Goal: Task Accomplishment & Management: Use online tool/utility

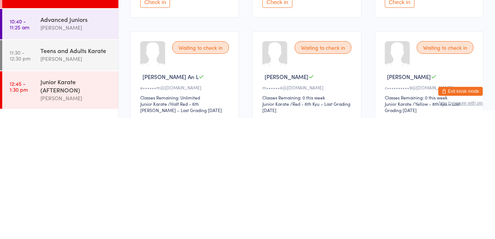
scroll to position [187, 0]
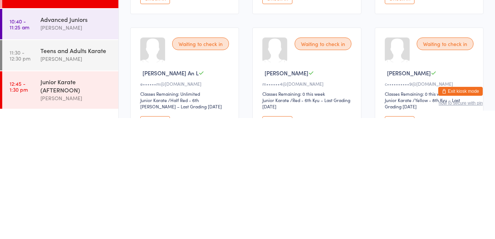
click at [283, 239] on button "Check in" at bounding box center [278, 243] width 30 height 12
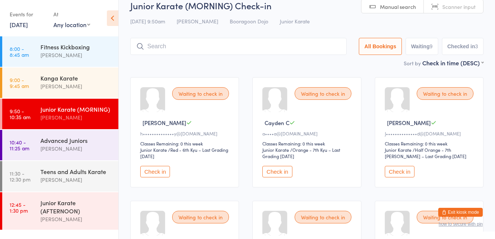
scroll to position [0, 0]
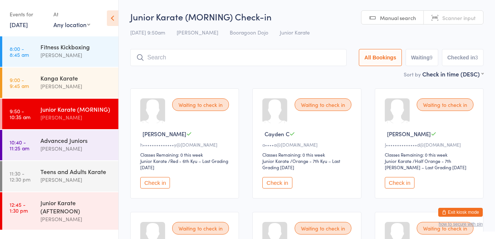
click at [395, 184] on button "Check in" at bounding box center [400, 183] width 30 height 12
click at [176, 59] on input "search" at bounding box center [238, 57] width 217 height 17
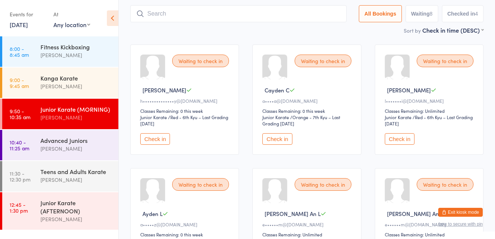
scroll to position [49, 0]
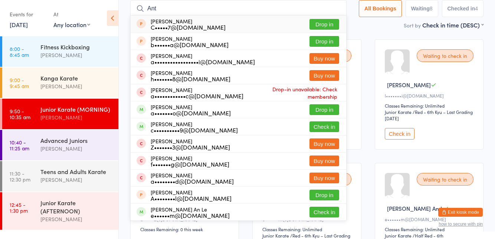
type input "[PERSON_NAME]"
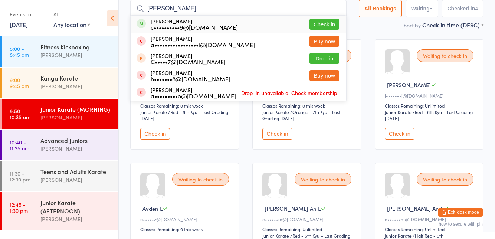
click at [322, 21] on button "Check in" at bounding box center [325, 24] width 30 height 11
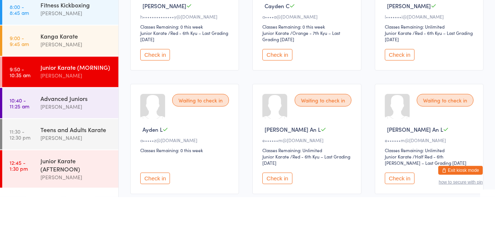
click at [151, 101] on button "Check in" at bounding box center [155, 97] width 30 height 12
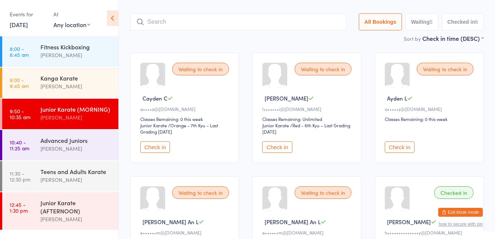
scroll to position [0, 0]
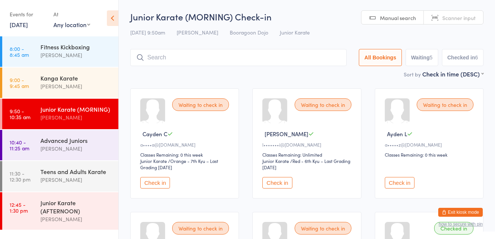
click at [284, 180] on button "Check in" at bounding box center [278, 183] width 30 height 12
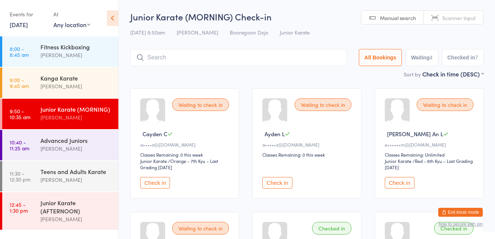
click at [294, 56] on input "search" at bounding box center [238, 57] width 217 height 17
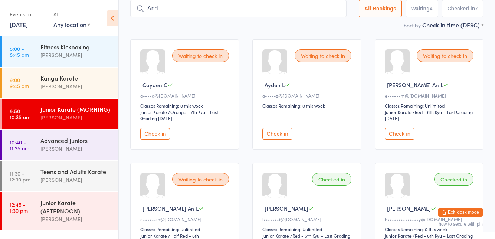
type input "[PERSON_NAME]"
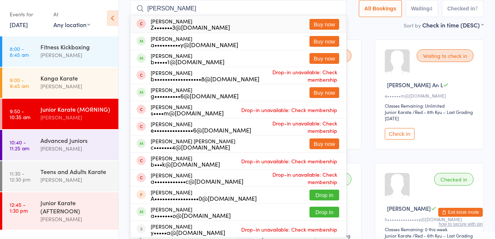
click at [337, 10] on input "[PERSON_NAME]" at bounding box center [238, 8] width 217 height 17
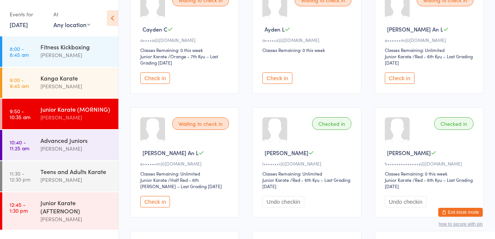
scroll to position [104, 0]
click at [402, 76] on button "Check in" at bounding box center [400, 79] width 30 height 12
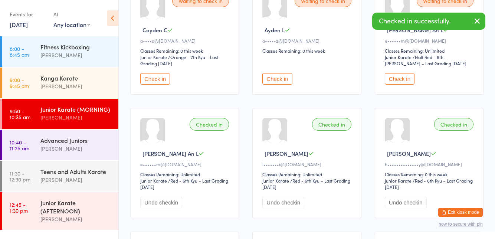
click at [403, 80] on button "Check in" at bounding box center [400, 79] width 30 height 12
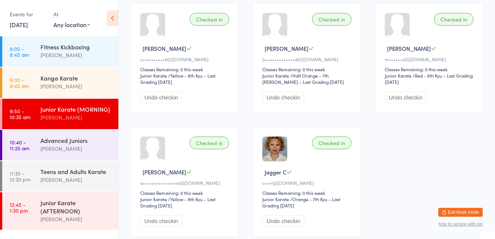
scroll to position [333, 0]
